Goal: Information Seeking & Learning: Learn about a topic

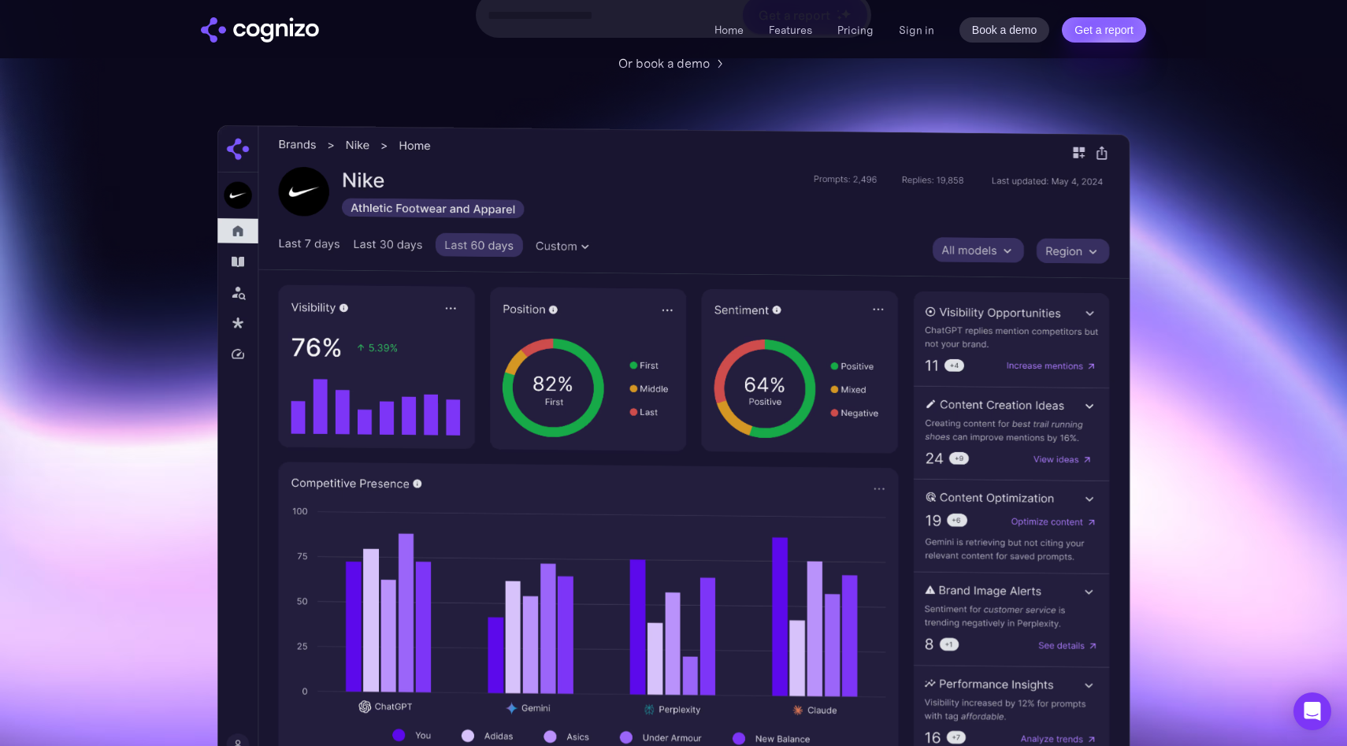
scroll to position [366, 0]
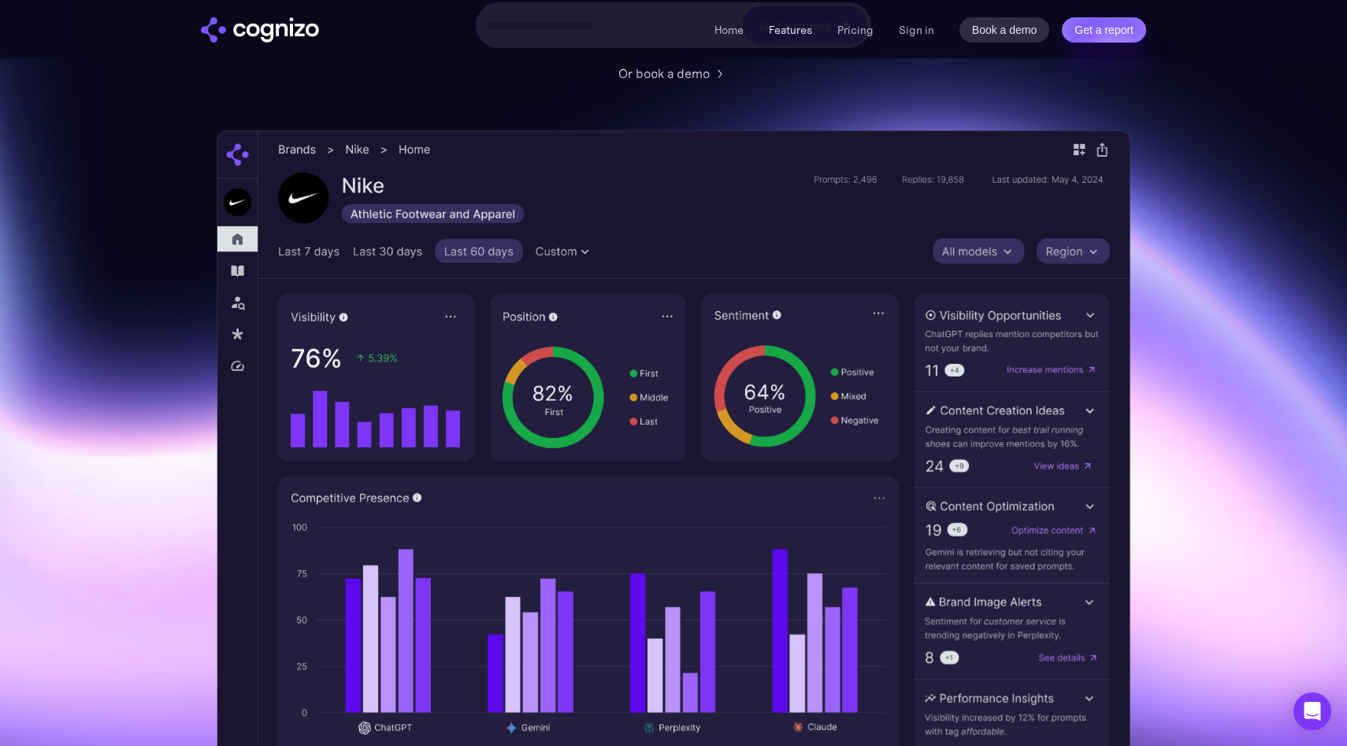
click at [799, 32] on link "Features" at bounding box center [790, 30] width 43 height 14
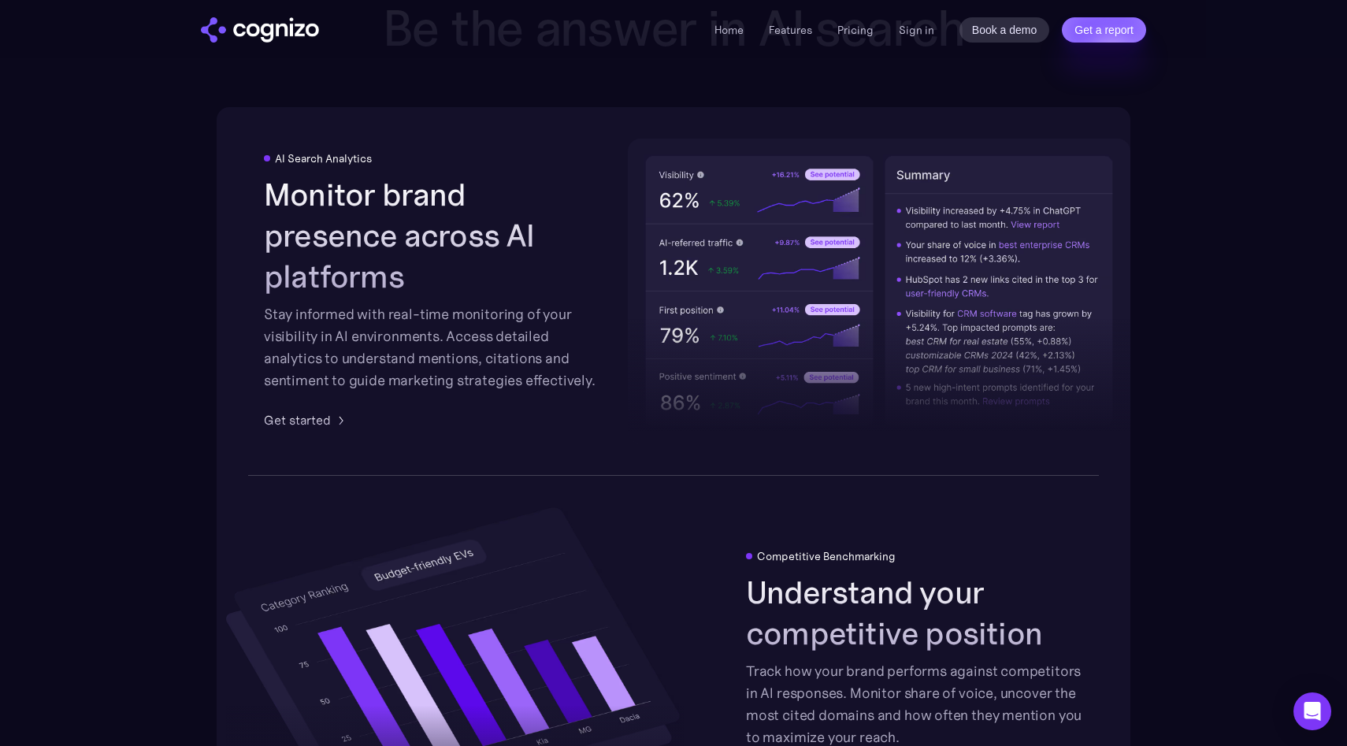
scroll to position [2877, 0]
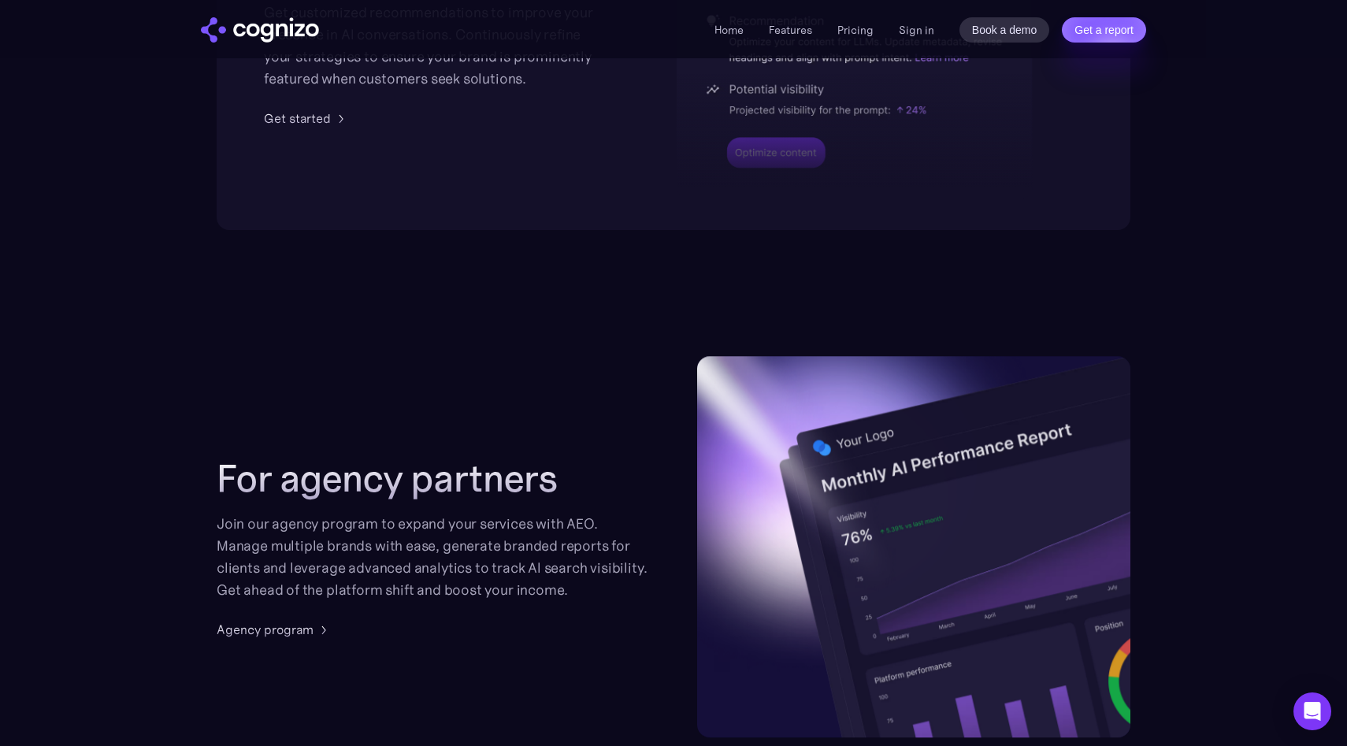
scroll to position [366, 0]
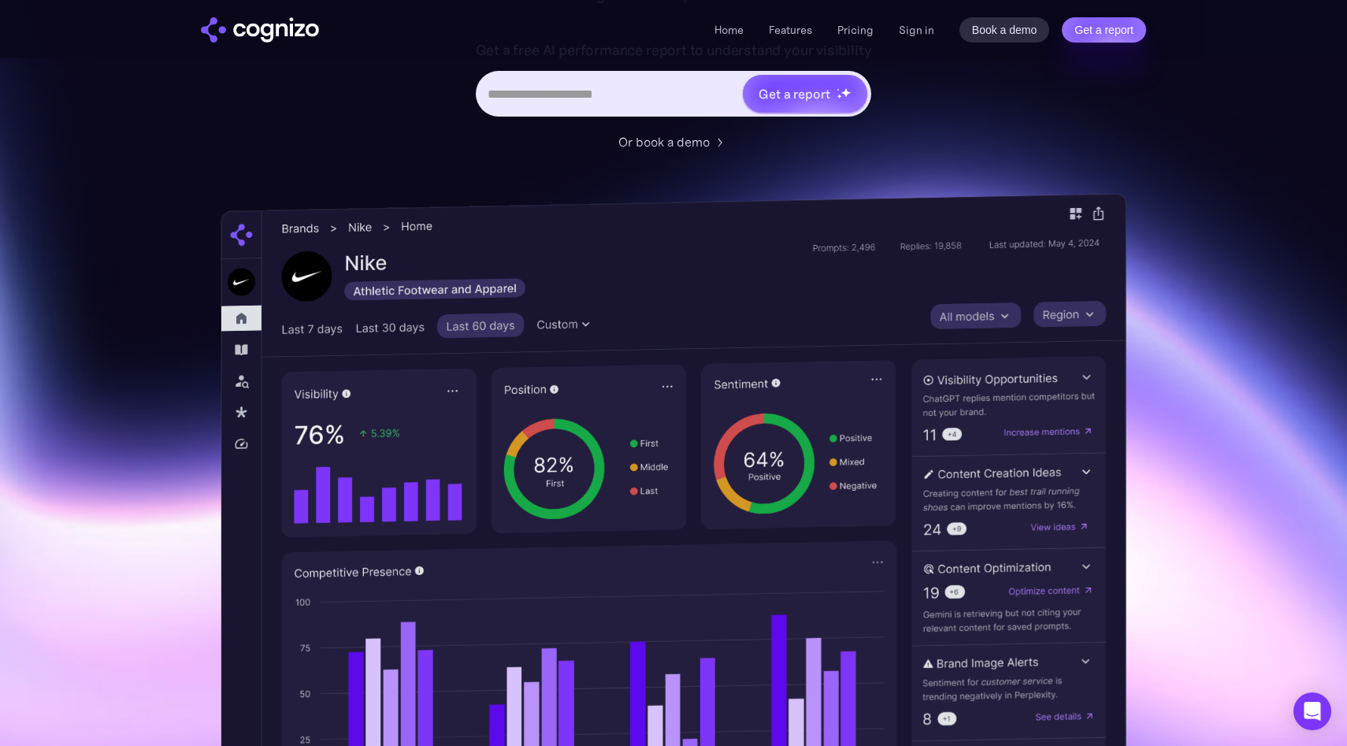
scroll to position [306, 0]
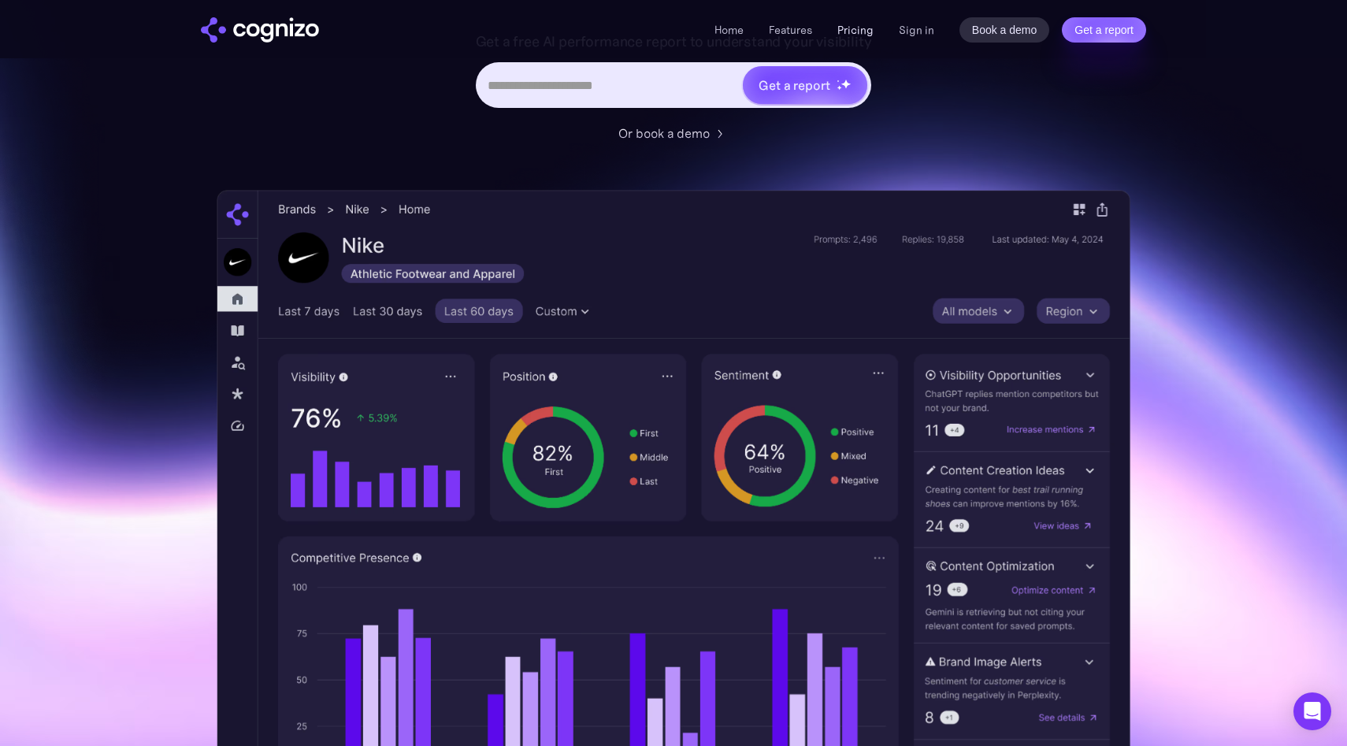
click at [860, 23] on link "Pricing" at bounding box center [855, 30] width 36 height 14
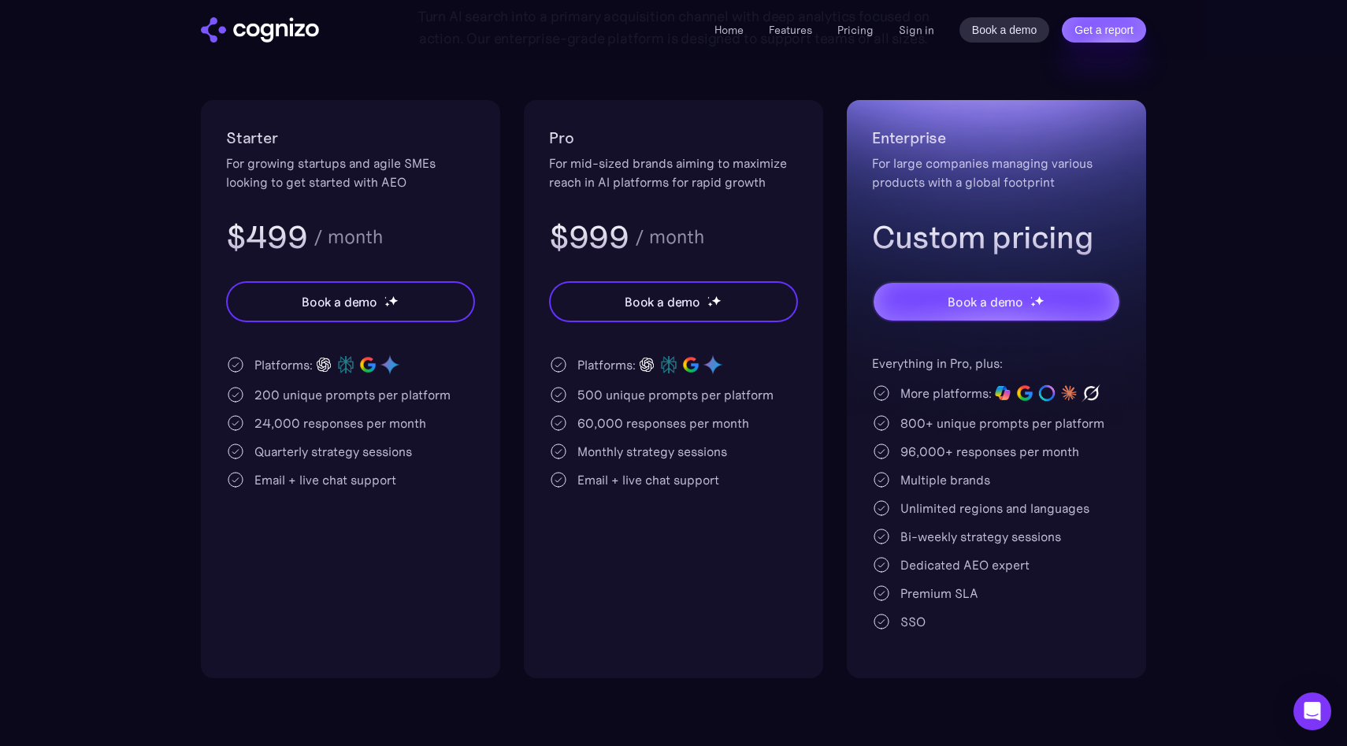
scroll to position [275, 0]
